Goal: Task Accomplishment & Management: Use online tool/utility

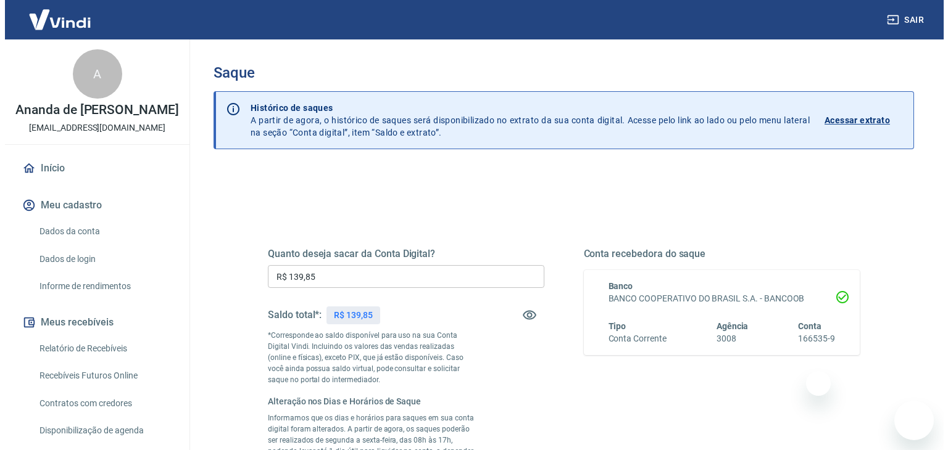
scroll to position [185, 0]
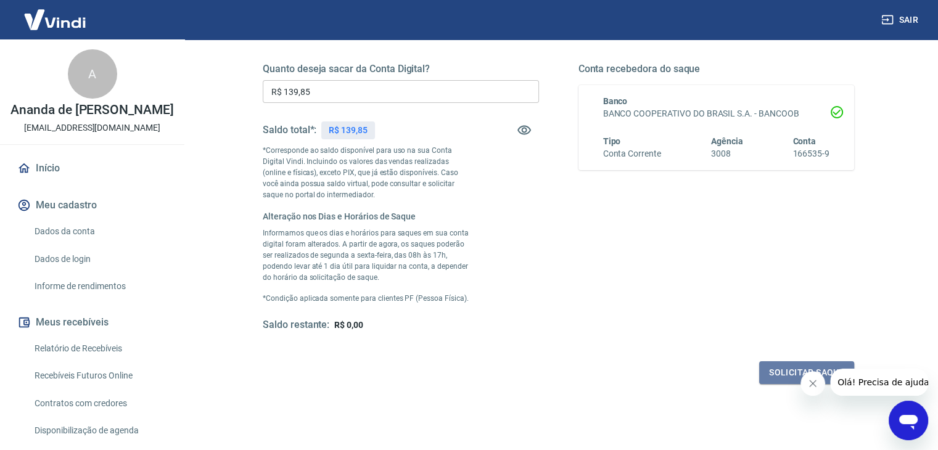
click at [784, 371] on button "Solicitar saque" at bounding box center [806, 373] width 95 height 23
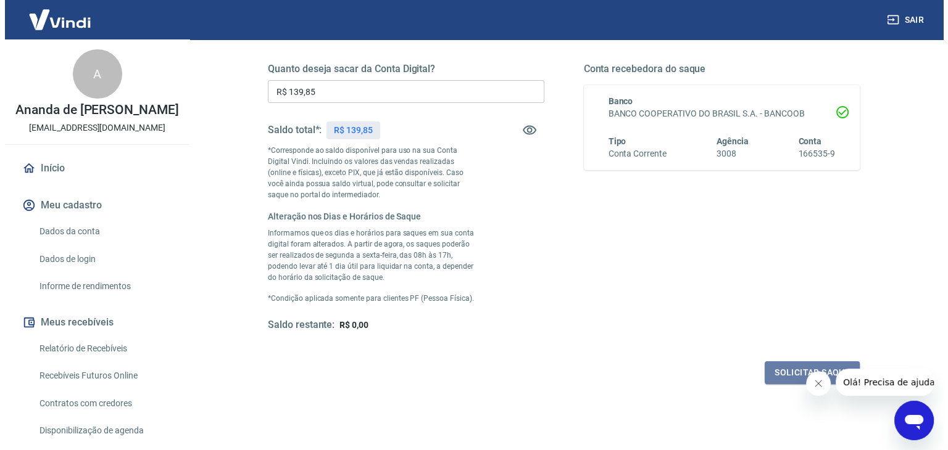
scroll to position [0, 0]
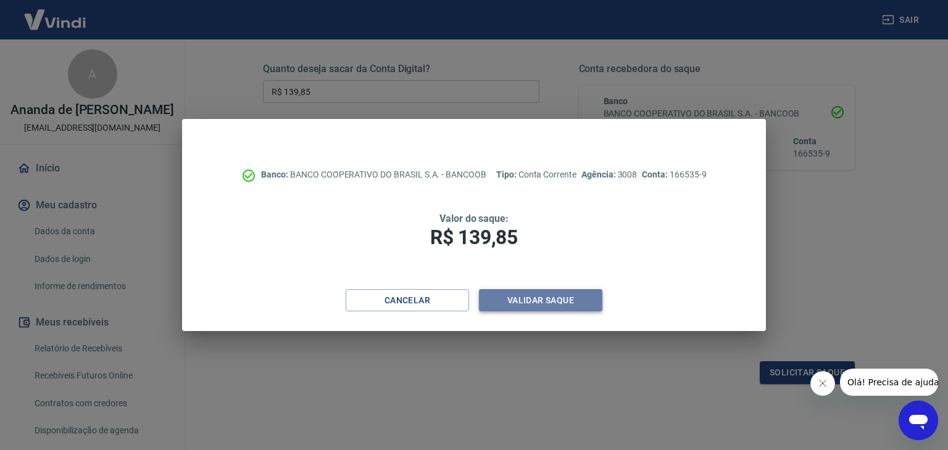
click at [550, 302] on button "Validar saque" at bounding box center [540, 300] width 123 height 23
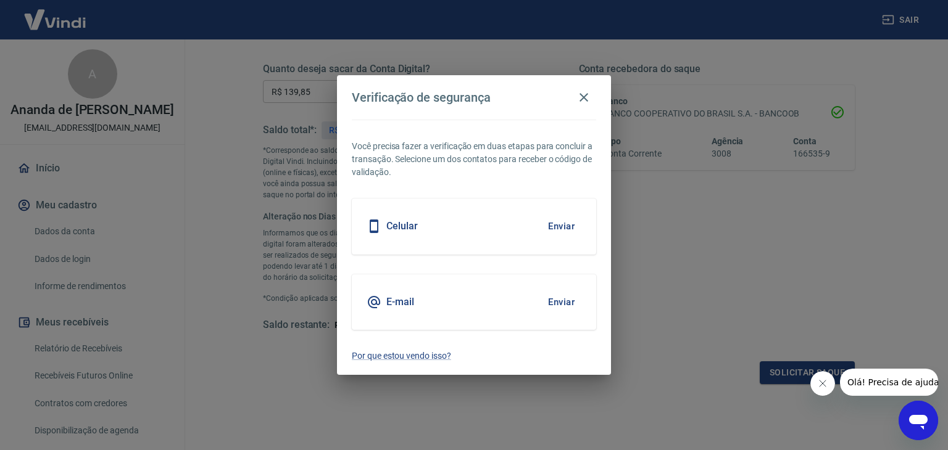
click at [568, 226] on button "Enviar" at bounding box center [561, 226] width 40 height 26
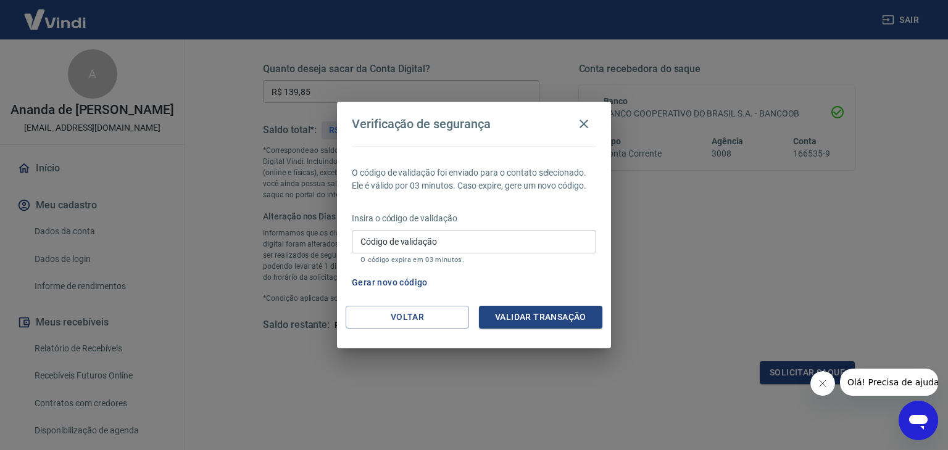
click at [511, 242] on input "Código de validação" at bounding box center [474, 241] width 244 height 23
type input "732716"
click at [526, 315] on button "Validar transação" at bounding box center [540, 317] width 123 height 23
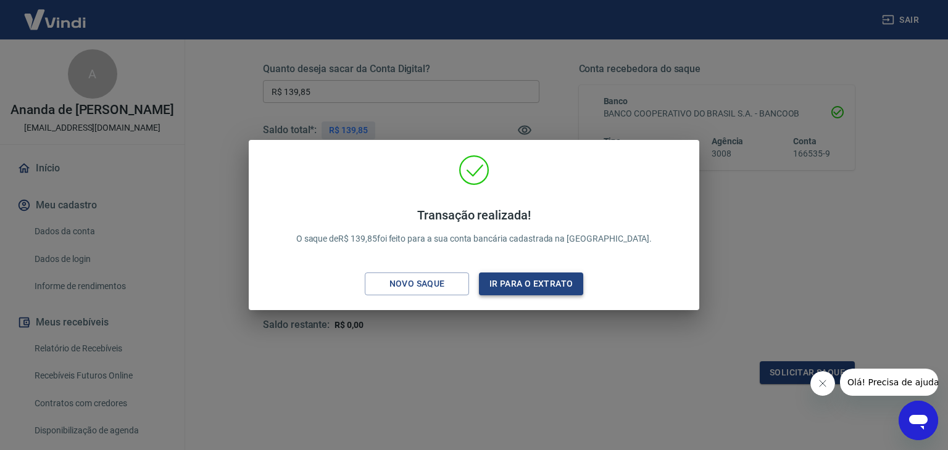
click at [538, 282] on button "Ir para o extrato" at bounding box center [531, 284] width 104 height 23
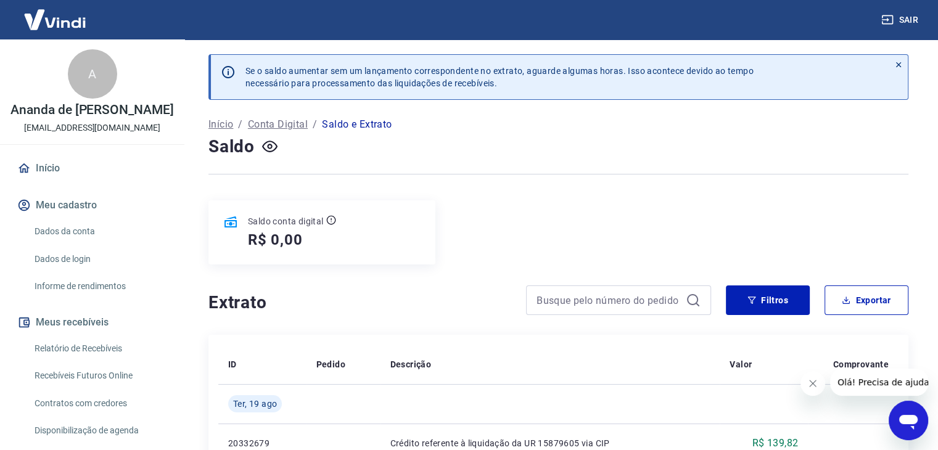
click at [69, 387] on link "Recebíveis Futuros Online" at bounding box center [100, 375] width 140 height 25
